Goal: Check status: Check status

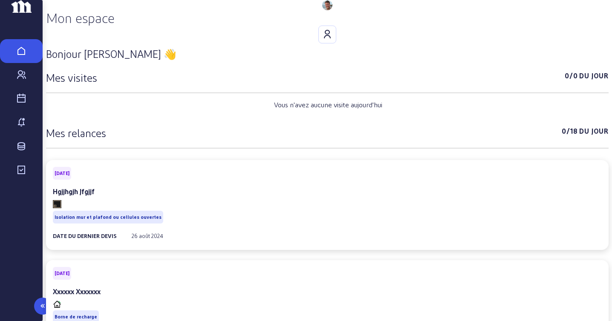
click at [20, 104] on icon at bounding box center [21, 99] width 10 height 10
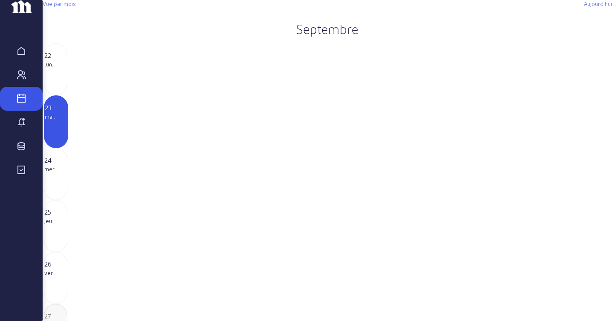
click at [316, 37] on h2 "Septembre" at bounding box center [327, 28] width 569 height 15
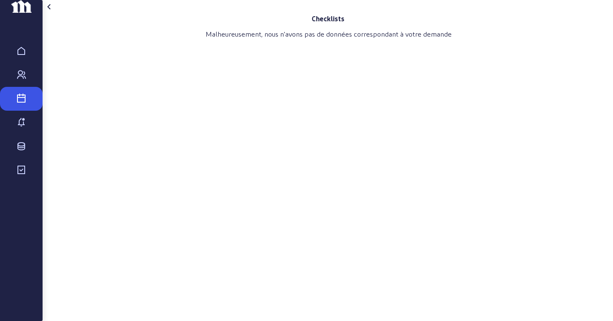
click at [55, 12] on icon at bounding box center [49, 7] width 10 height 10
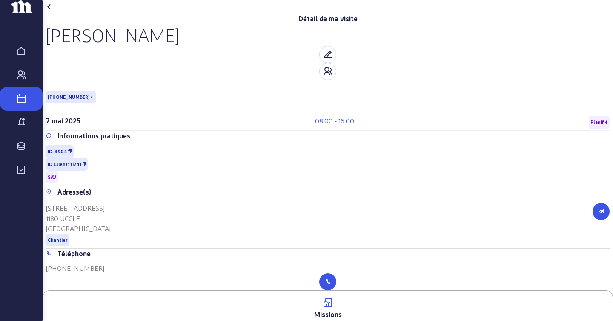
click at [55, 12] on icon at bounding box center [49, 7] width 10 height 10
